Goal: Transaction & Acquisition: Purchase product/service

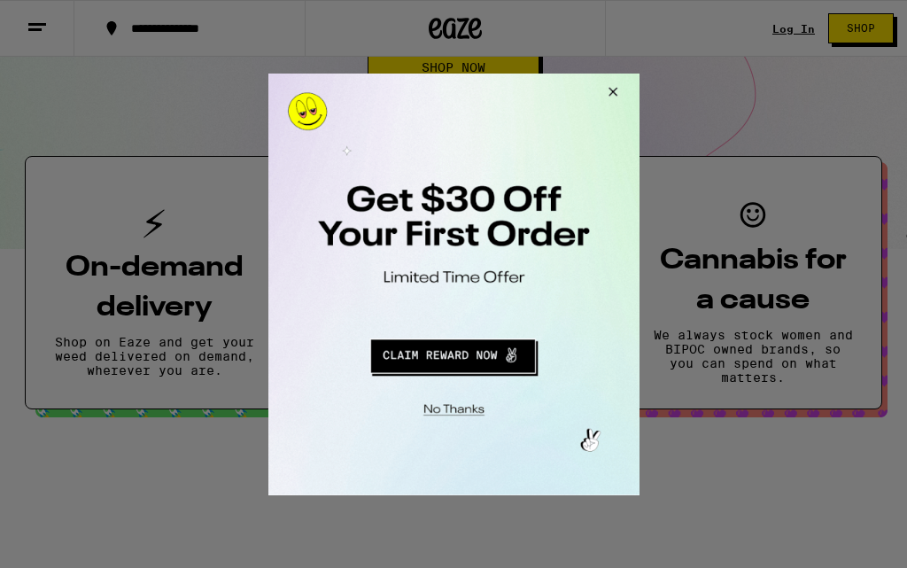
click at [617, 84] on button "Close Modal" at bounding box center [610, 94] width 48 height 43
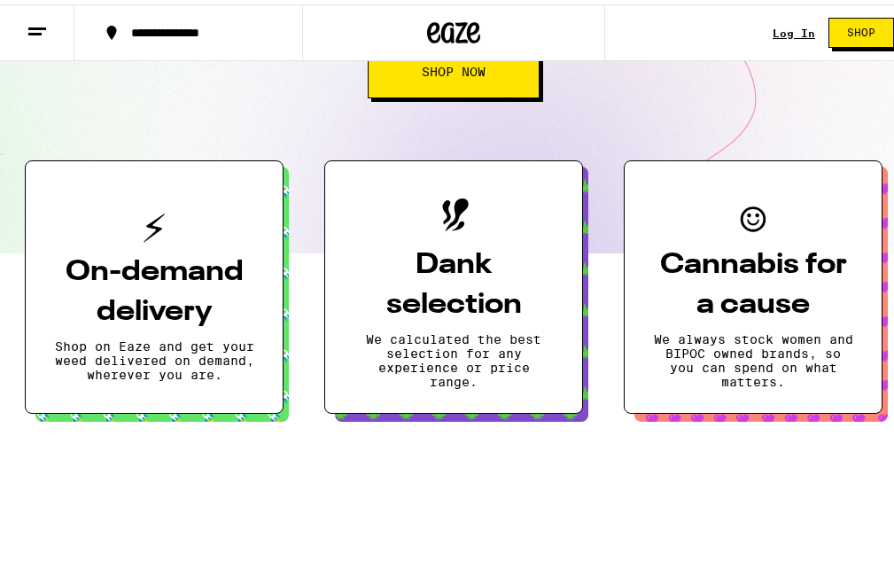
click at [815, 25] on link "Shop" at bounding box center [861, 28] width 92 height 30
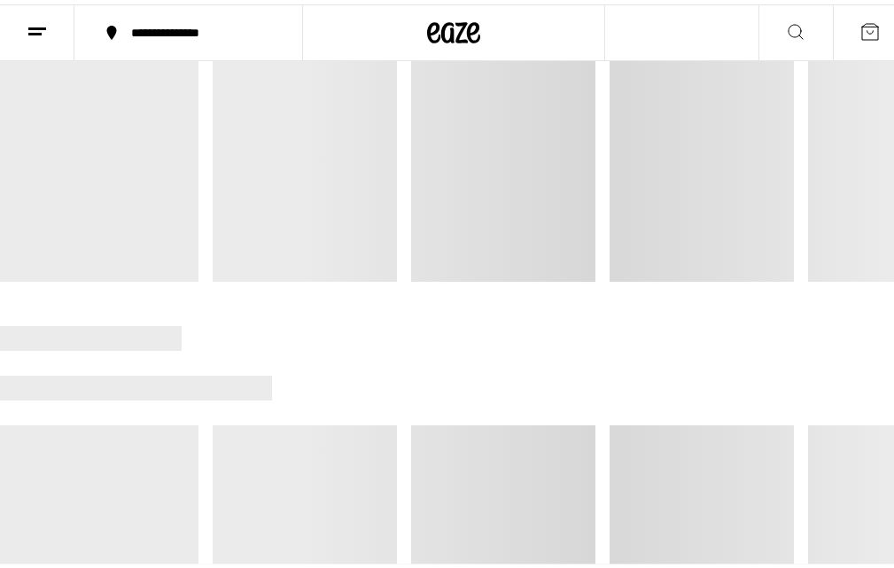
scroll to position [354, 0]
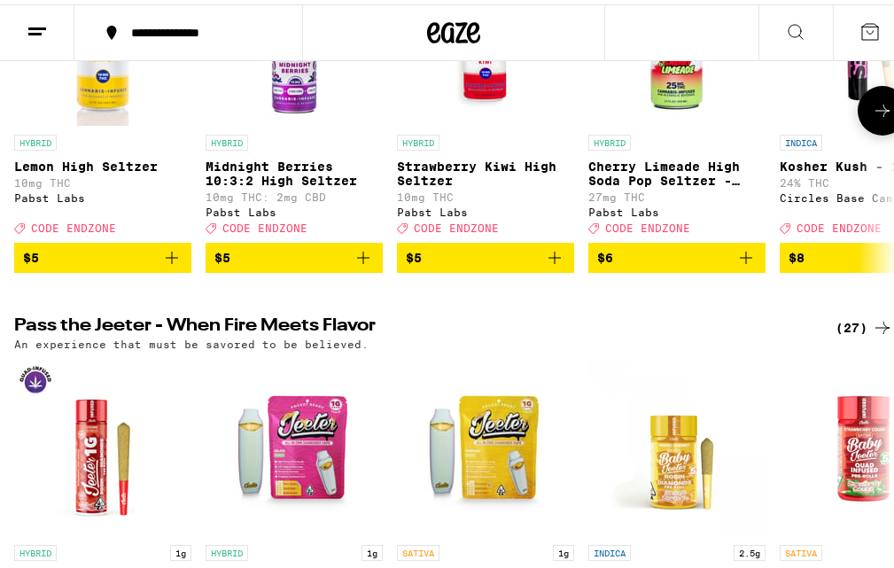
click at [362, 260] on icon "Add to bag" at bounding box center [363, 253] width 21 height 21
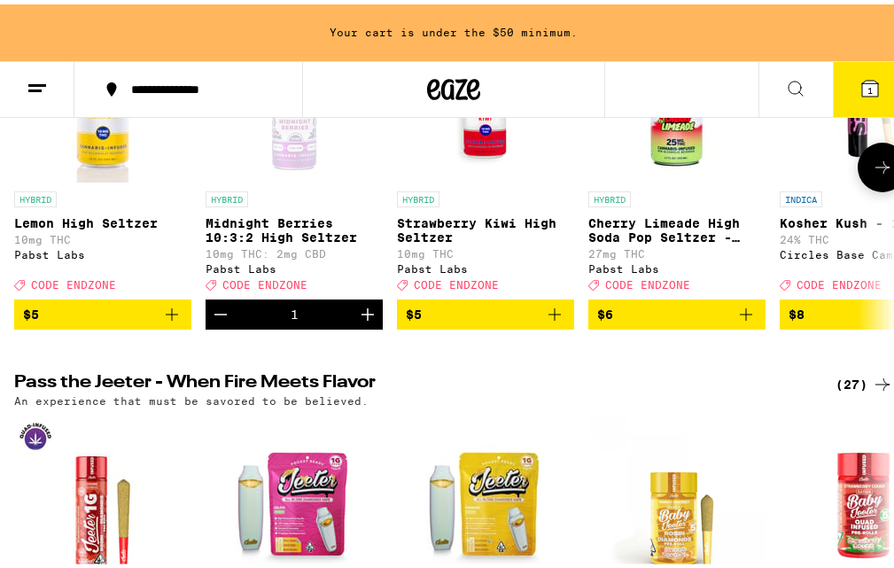
scroll to position [411, 0]
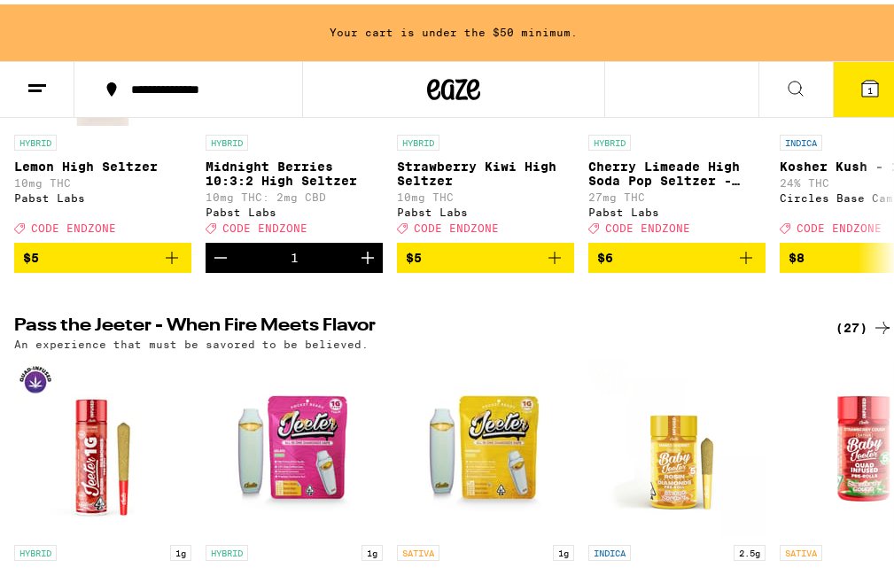
click at [865, 79] on icon at bounding box center [870, 84] width 16 height 16
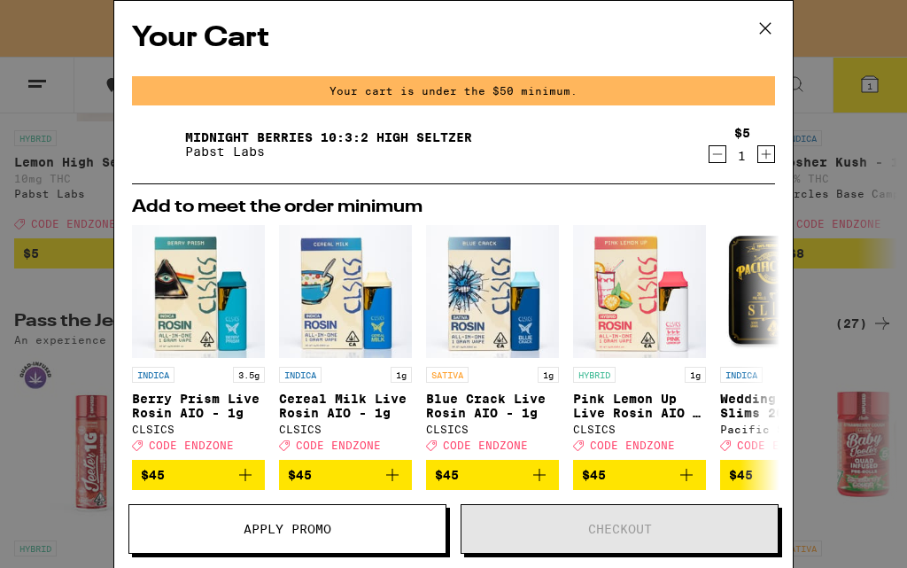
click at [338, 536] on button "Apply Promo" at bounding box center [287, 529] width 318 height 50
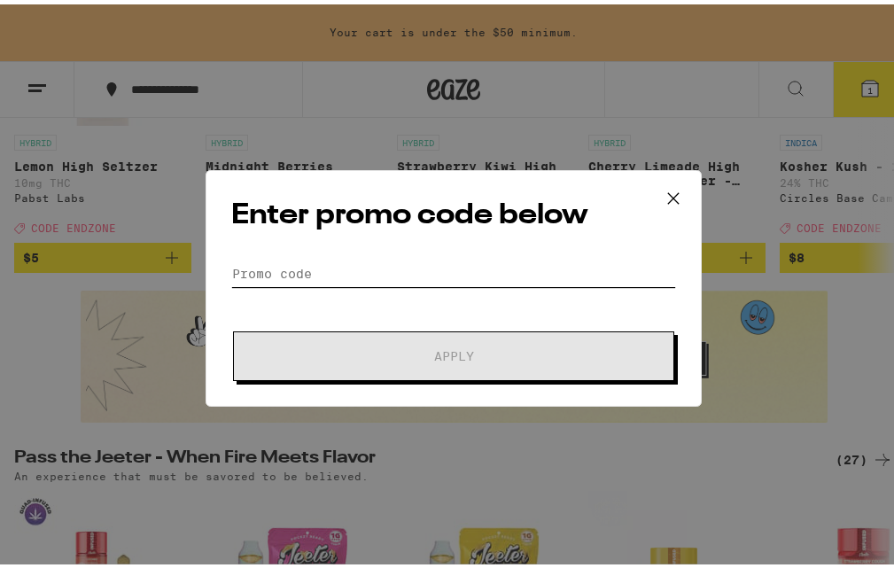
click at [360, 259] on input "Promo Code" at bounding box center [453, 269] width 445 height 27
paste input "PARTY30"
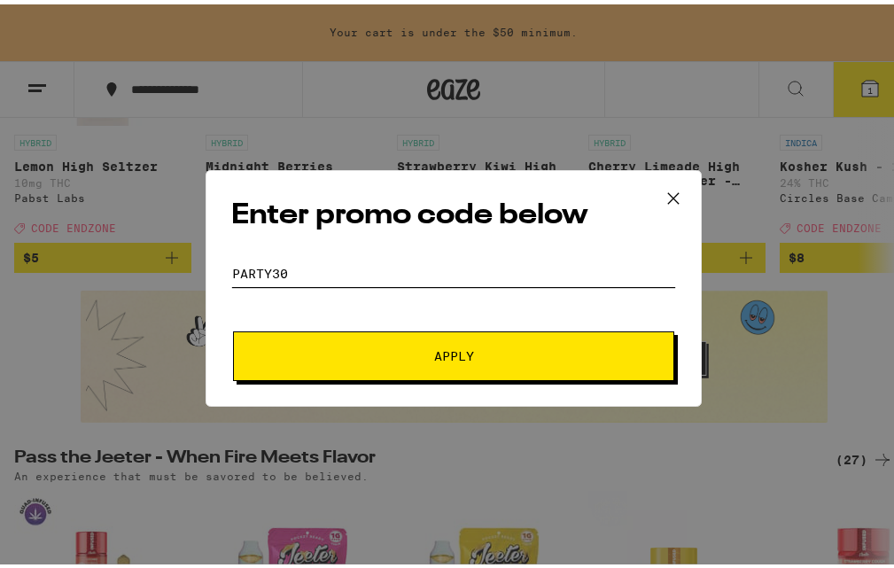
type input "PARTY30"
click at [461, 357] on span "Apply" at bounding box center [454, 352] width 40 height 12
